Goal: Transaction & Acquisition: Obtain resource

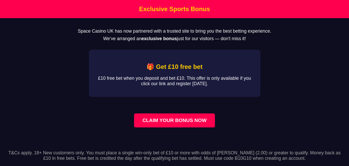
click at [165, 124] on link "CLAIM YOUR BONUS NOW" at bounding box center [174, 120] width 81 height 14
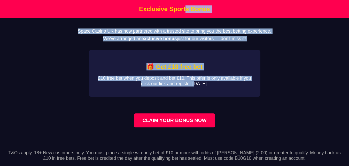
drag, startPoint x: 186, startPoint y: 15, endPoint x: 196, endPoint y: 100, distance: 86.1
click at [196, 100] on body "Exclusive Sports Bonus Space Casino UK has now partnered with a trusted site to…" at bounding box center [174, 90] width 349 height 180
drag, startPoint x: 192, startPoint y: 137, endPoint x: 194, endPoint y: 125, distance: 11.9
click at [194, 125] on main "Space Casino UK has now partnered with a trusted site to bring you the best bet…" at bounding box center [174, 81] width 349 height 126
click at [194, 125] on link "CLAIM YOUR BONUS NOW" at bounding box center [174, 120] width 81 height 14
